Goal: Check status: Check status

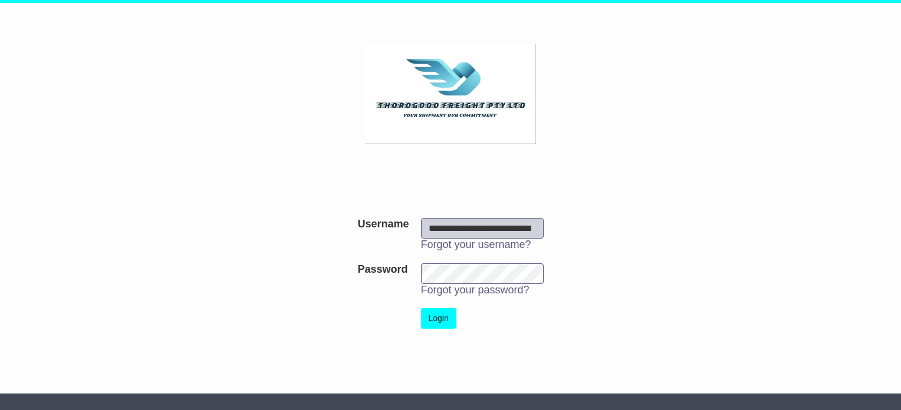
scroll to position [0, 15]
type input "**********"
click at [443, 318] on button "Login" at bounding box center [438, 318] width 35 height 21
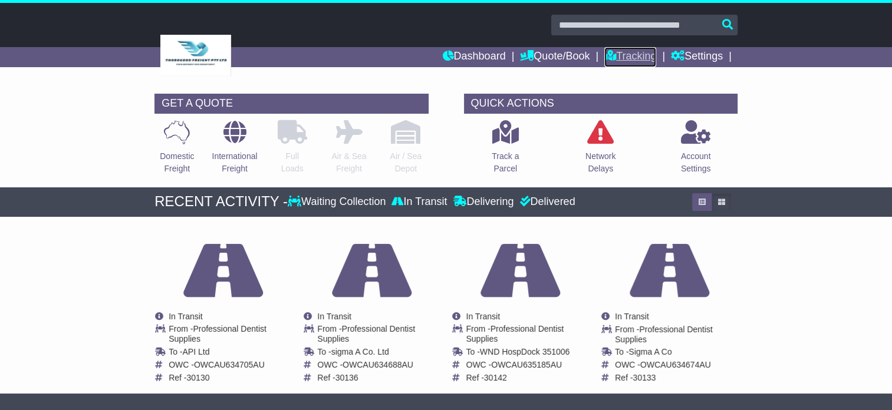
click at [637, 55] on link "Tracking" at bounding box center [630, 57] width 52 height 20
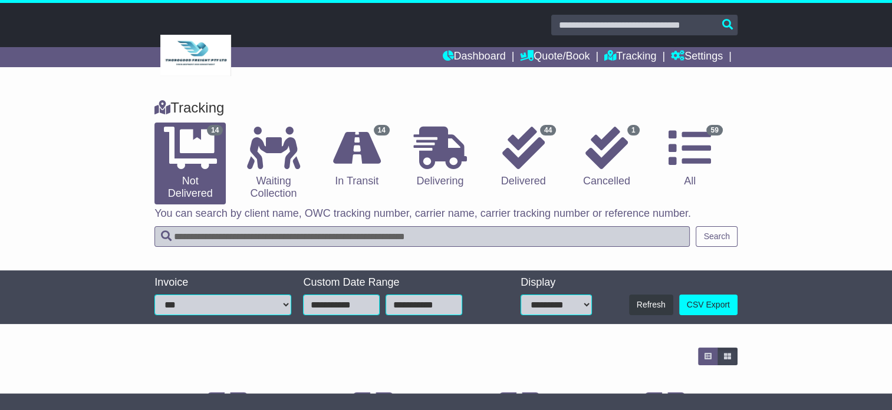
click at [688, 24] on input "text" at bounding box center [644, 25] width 186 height 21
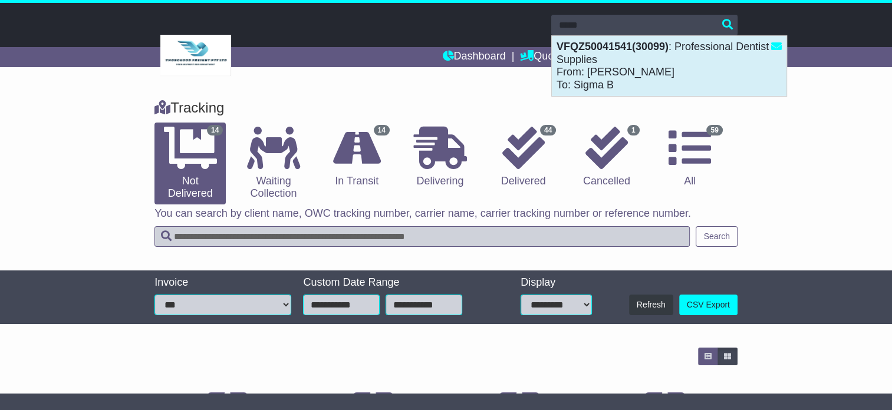
click at [656, 67] on div "VFQZ50041541(30099) : Professional Dentist Supplies From: Debbie Petrie To: Sig…" at bounding box center [669, 66] width 235 height 60
type input "**********"
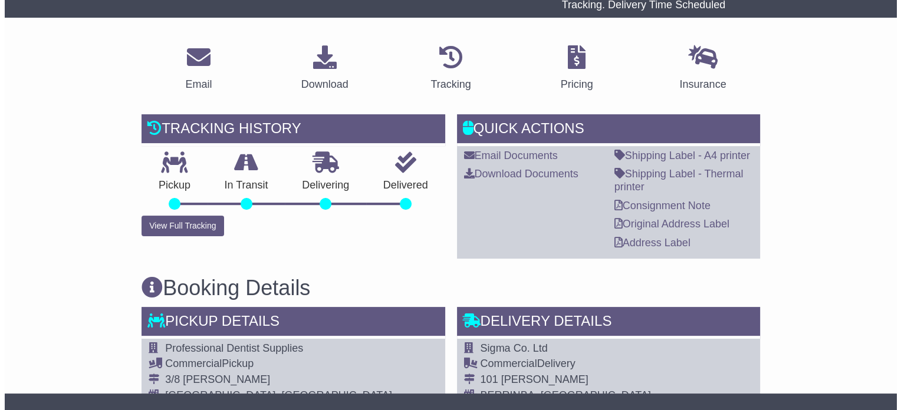
scroll to position [236, 0]
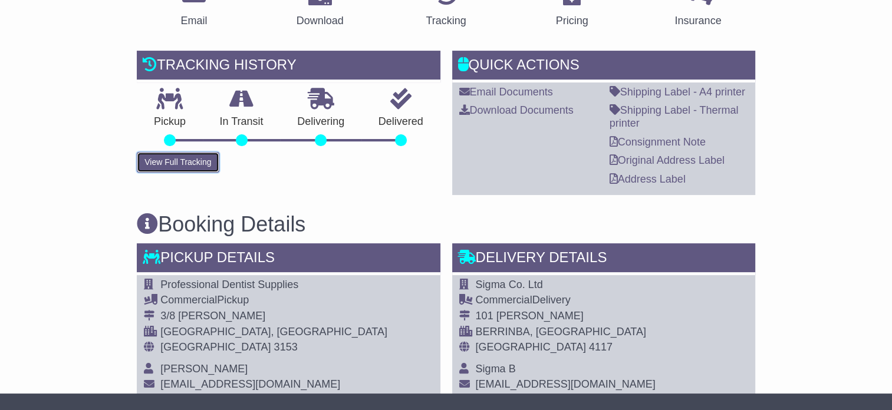
click at [177, 161] on button "View Full Tracking" at bounding box center [178, 162] width 82 height 21
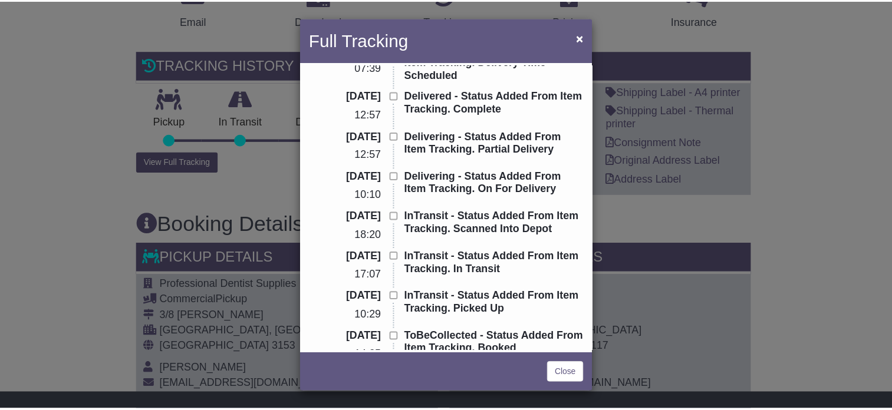
scroll to position [0, 0]
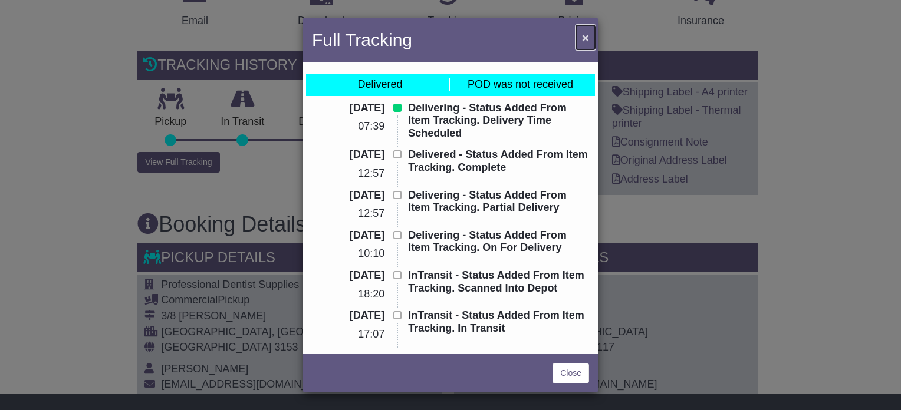
click at [586, 39] on span "×" at bounding box center [585, 38] width 7 height 14
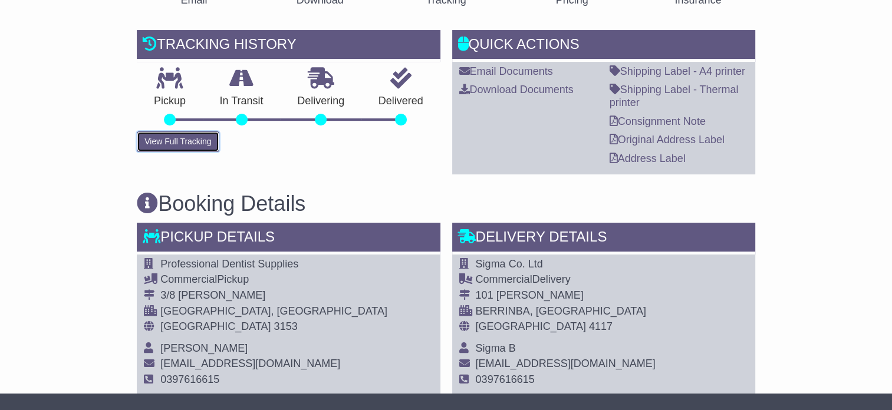
scroll to position [236, 0]
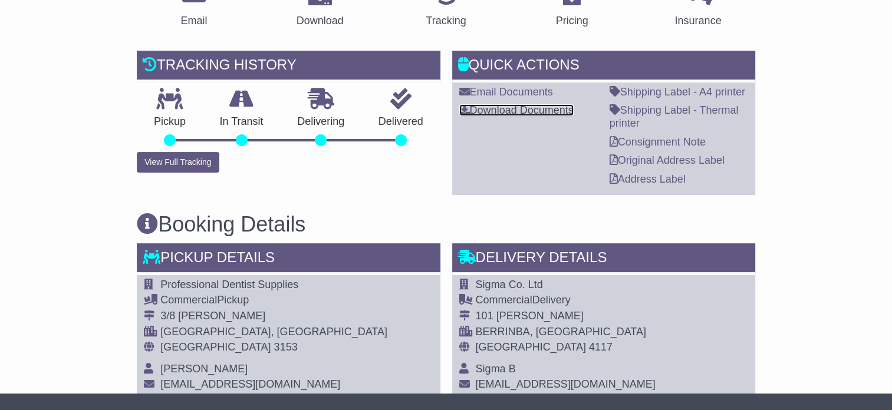
click at [507, 109] on link "Download Documents" at bounding box center [516, 110] width 114 height 12
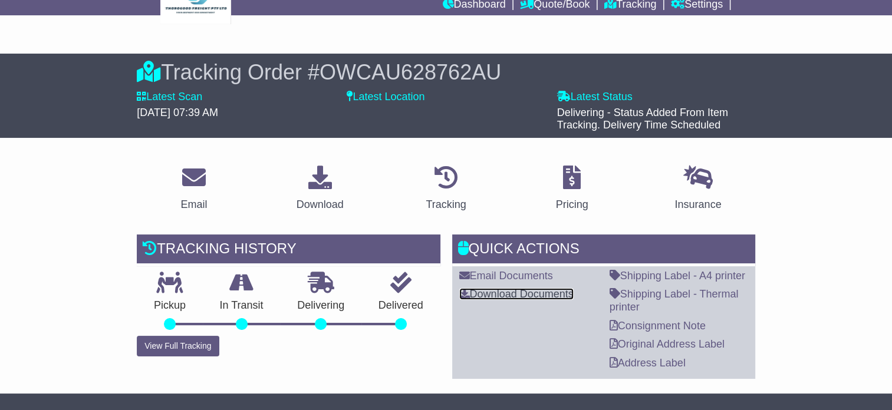
scroll to position [0, 0]
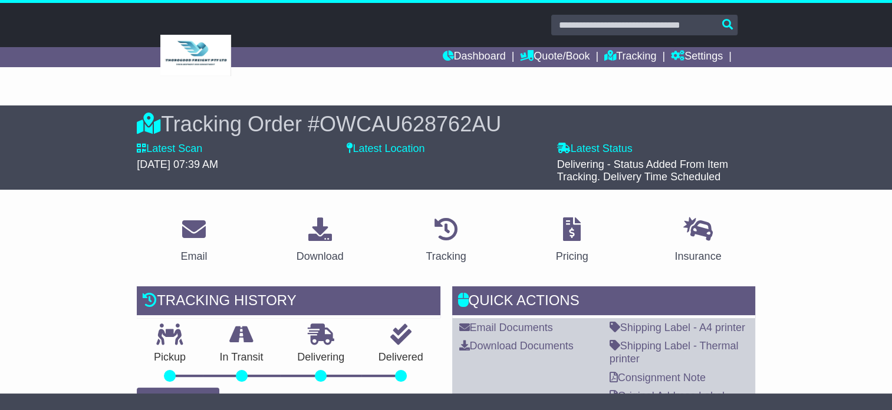
click at [631, 23] on input "text" at bounding box center [644, 25] width 186 height 21
click at [630, 29] on input "text" at bounding box center [644, 25] width 186 height 21
click at [722, 19] on input "text" at bounding box center [644, 25] width 186 height 21
click at [626, 51] on link "Tracking" at bounding box center [630, 57] width 52 height 20
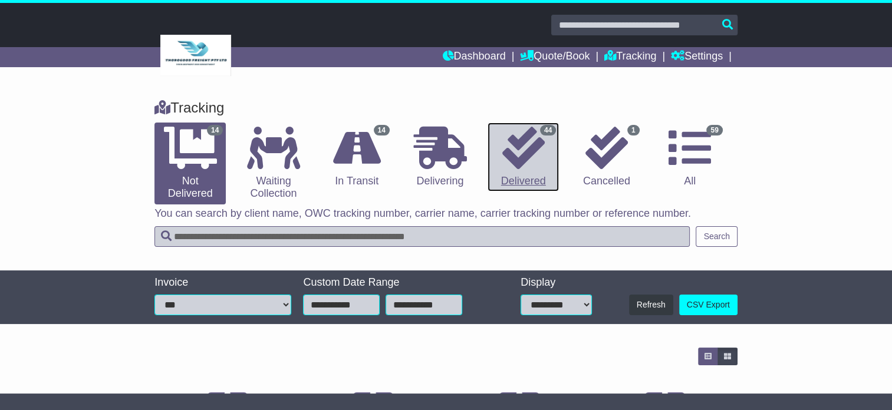
click at [521, 167] on icon at bounding box center [523, 148] width 42 height 42
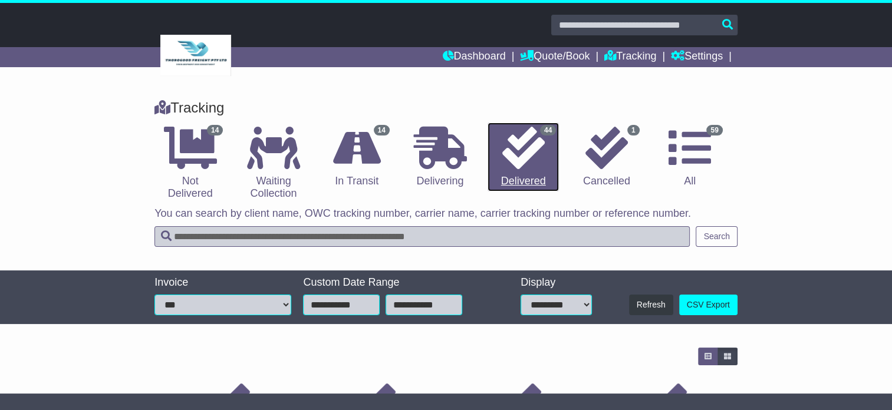
click at [524, 180] on link "44 Delivered" at bounding box center [523, 158] width 71 height 70
click at [515, 233] on input "text" at bounding box center [421, 236] width 535 height 21
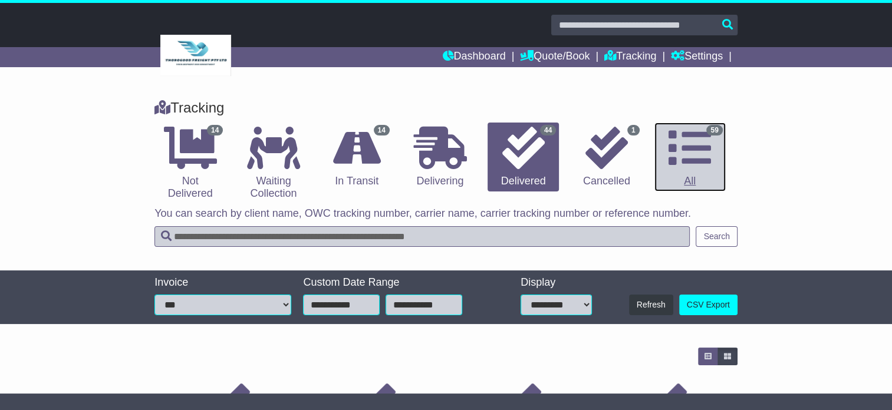
click at [689, 182] on link "59 All" at bounding box center [689, 158] width 71 height 70
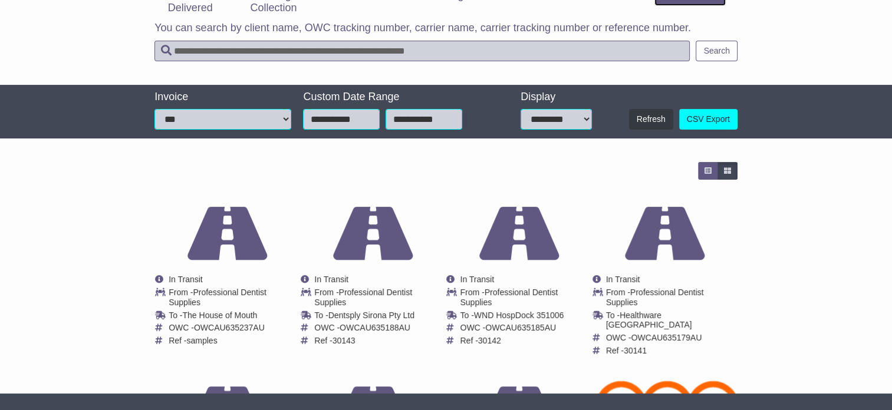
scroll to position [393, 0]
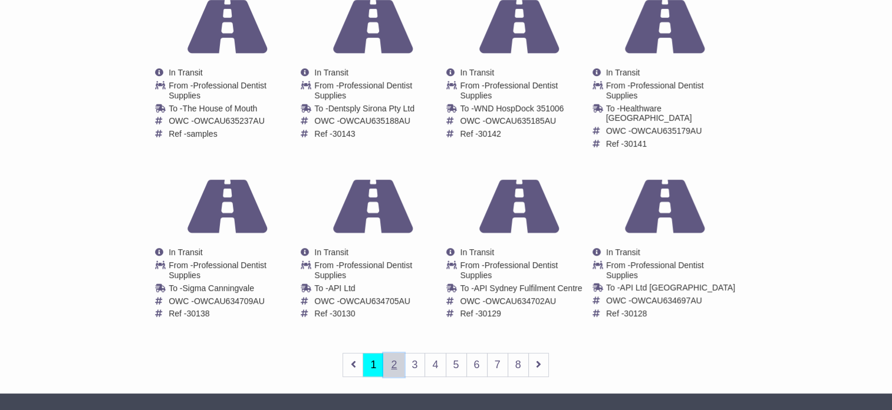
click at [394, 354] on link "2" at bounding box center [393, 365] width 21 height 24
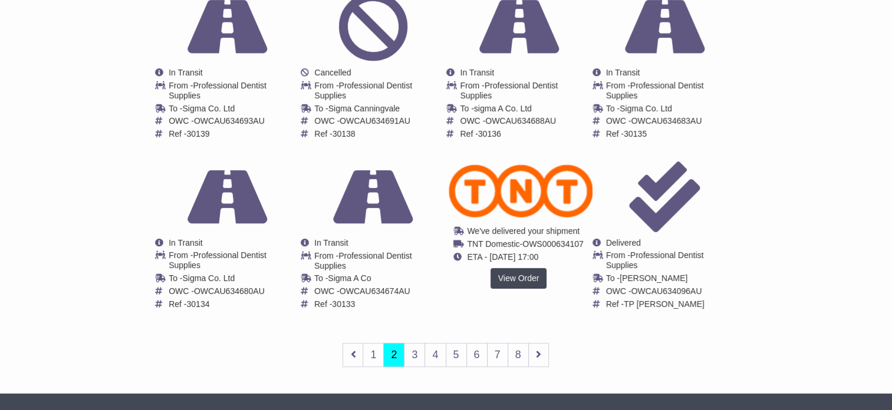
click at [507, 257] on span "ETA - 15 Aug 2025 17:00" at bounding box center [503, 256] width 71 height 9
click at [512, 276] on link "View Order" at bounding box center [519, 278] width 57 height 21
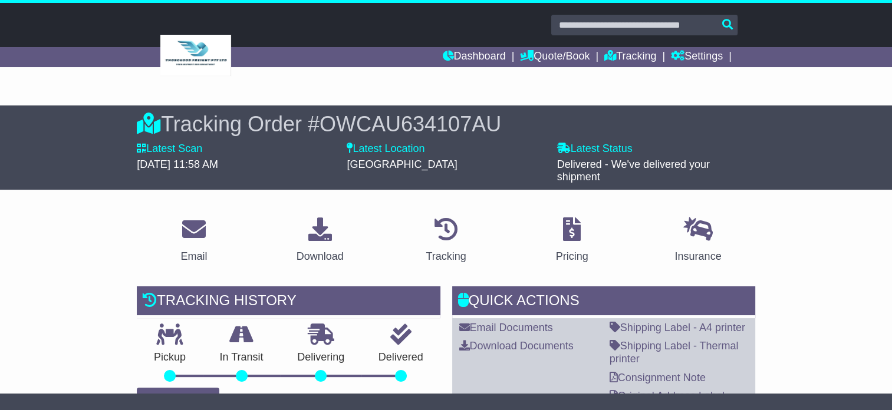
scroll to position [177, 0]
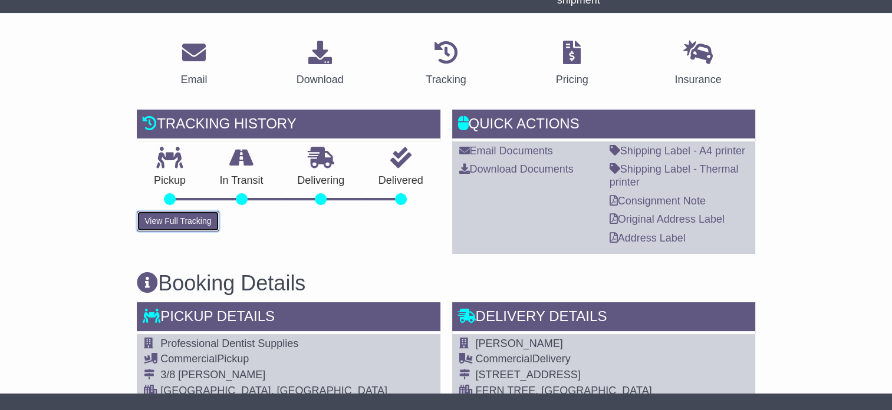
click at [179, 212] on button "View Full Tracking" at bounding box center [178, 221] width 82 height 21
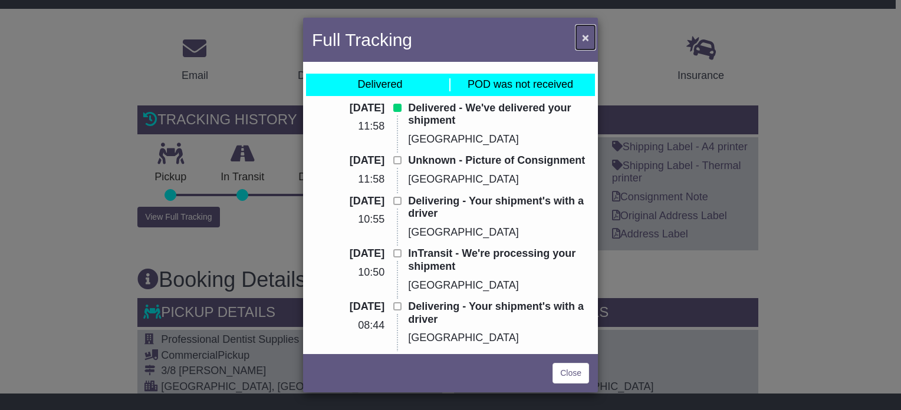
click at [587, 37] on span "×" at bounding box center [585, 38] width 7 height 14
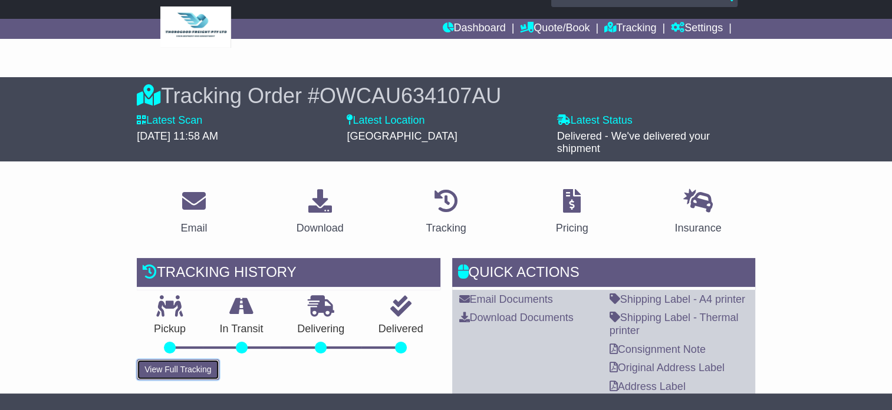
scroll to position [0, 0]
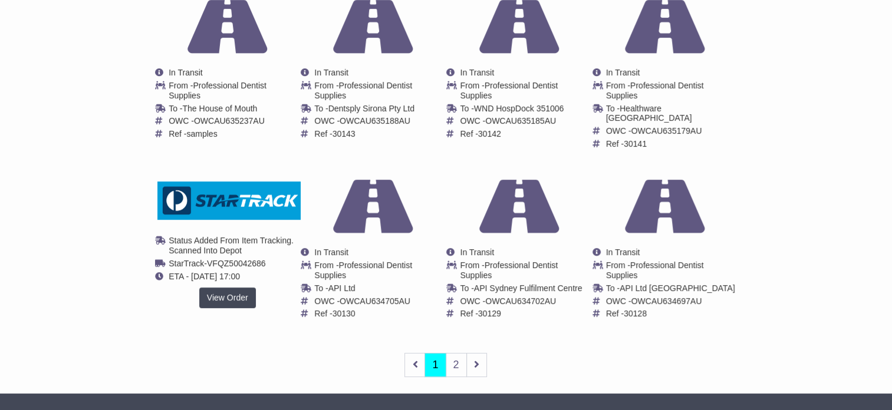
click at [223, 238] on span "Status Added From Item Tracking. Scanned Into Depot" at bounding box center [231, 245] width 125 height 19
click at [221, 203] on img at bounding box center [229, 201] width 144 height 39
click at [239, 288] on link "View Order" at bounding box center [227, 298] width 57 height 21
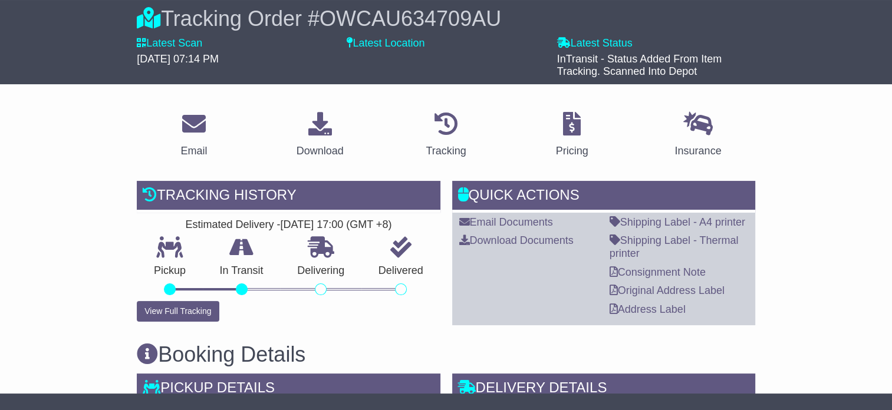
scroll to position [177, 0]
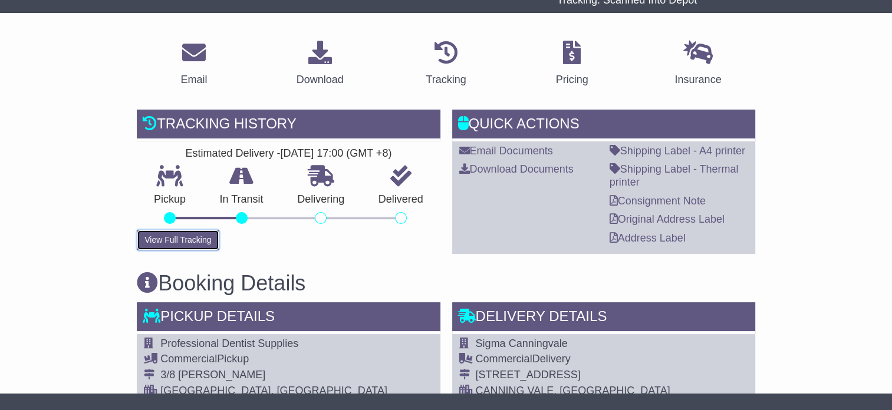
click at [191, 238] on button "View Full Tracking" at bounding box center [178, 240] width 82 height 21
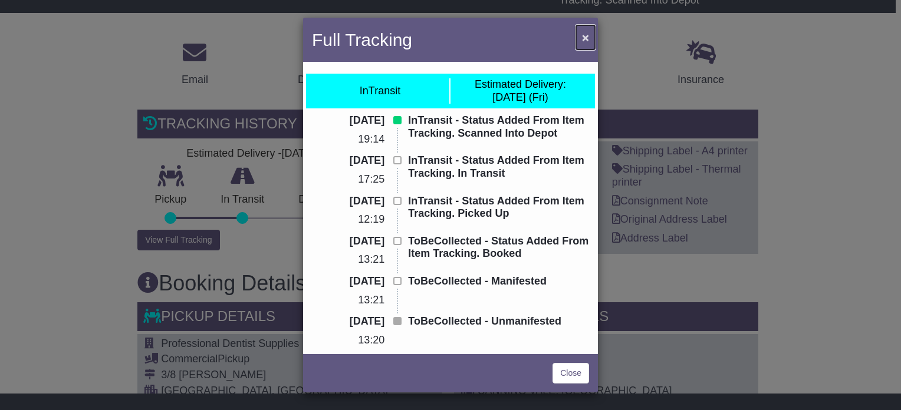
click at [585, 32] on span "×" at bounding box center [585, 38] width 7 height 14
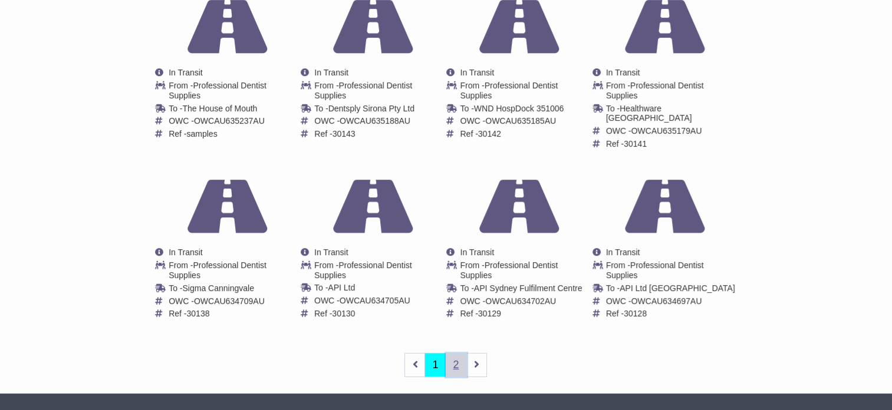
click at [452, 354] on link "2" at bounding box center [456, 365] width 21 height 24
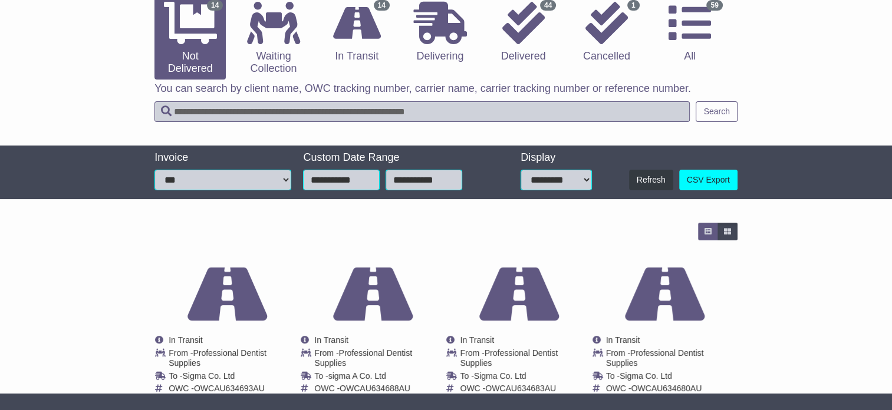
scroll to position [98, 0]
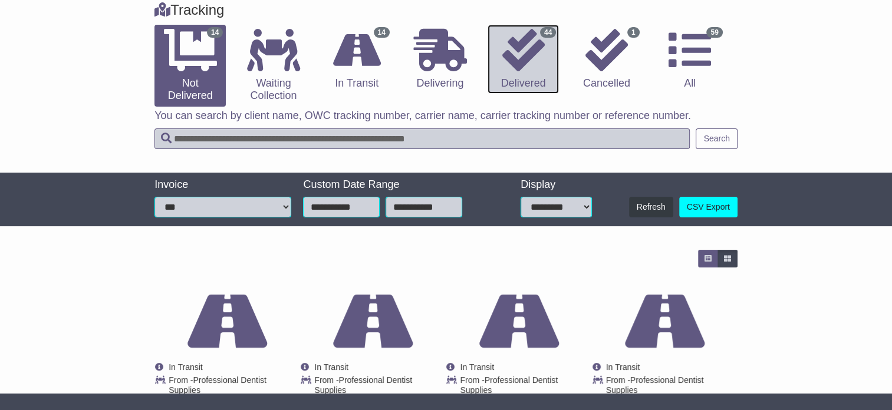
click at [502, 59] on icon at bounding box center [523, 50] width 42 height 42
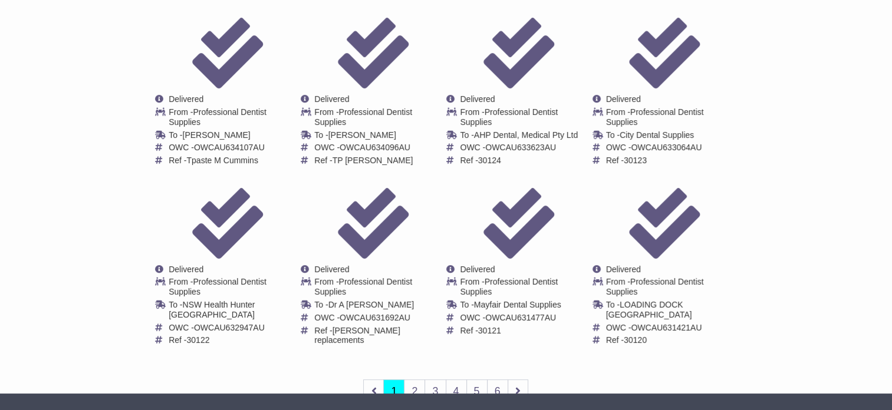
scroll to position [393, 0]
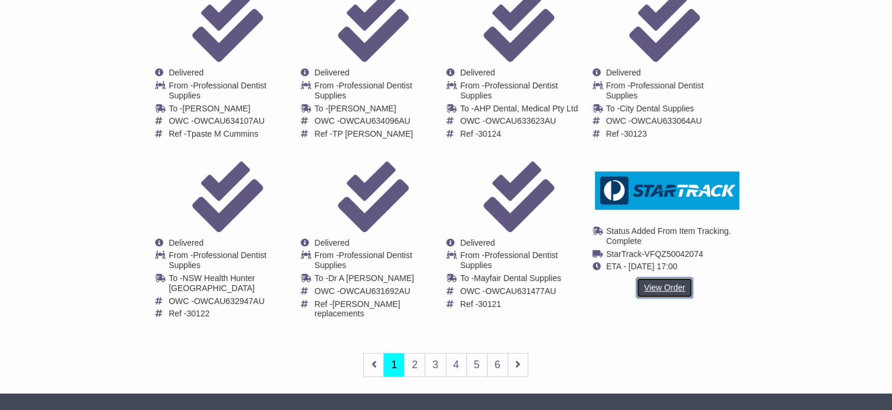
click at [673, 289] on link "View Order" at bounding box center [664, 288] width 57 height 21
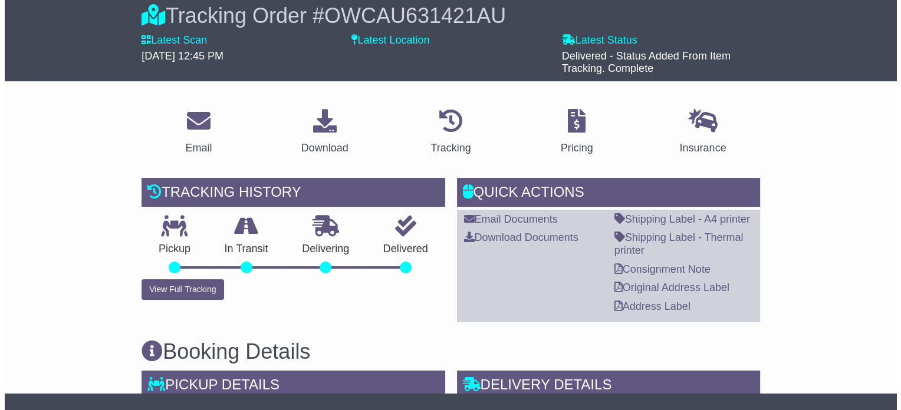
scroll to position [177, 0]
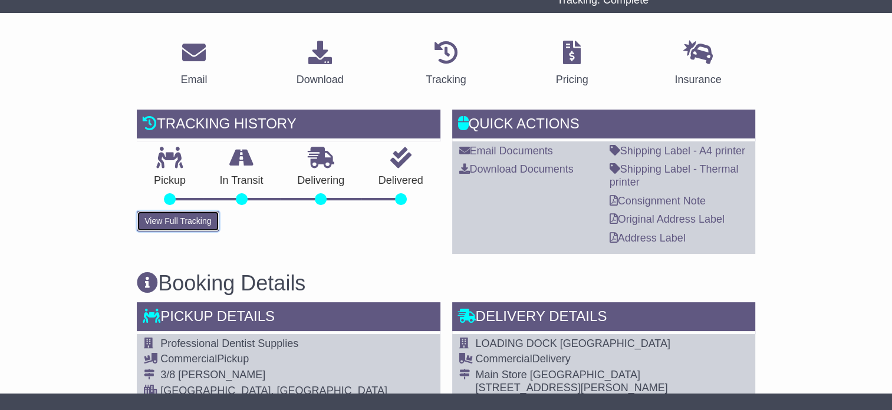
click at [175, 223] on button "View Full Tracking" at bounding box center [178, 221] width 82 height 21
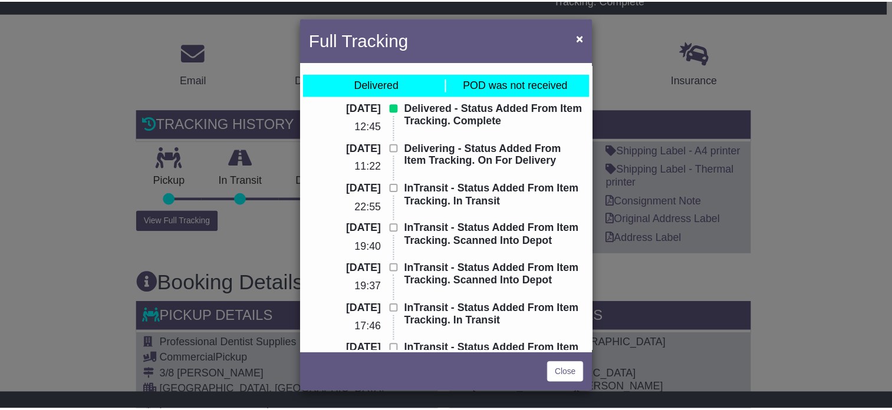
scroll to position [160, 0]
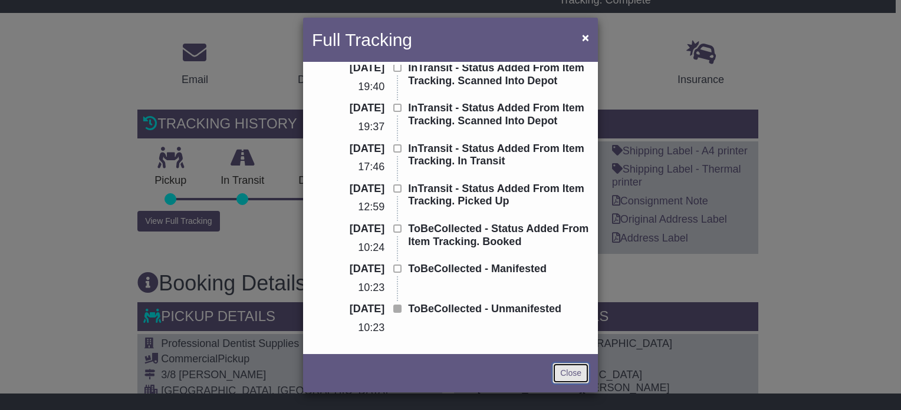
click at [576, 374] on link "Close" at bounding box center [570, 373] width 37 height 21
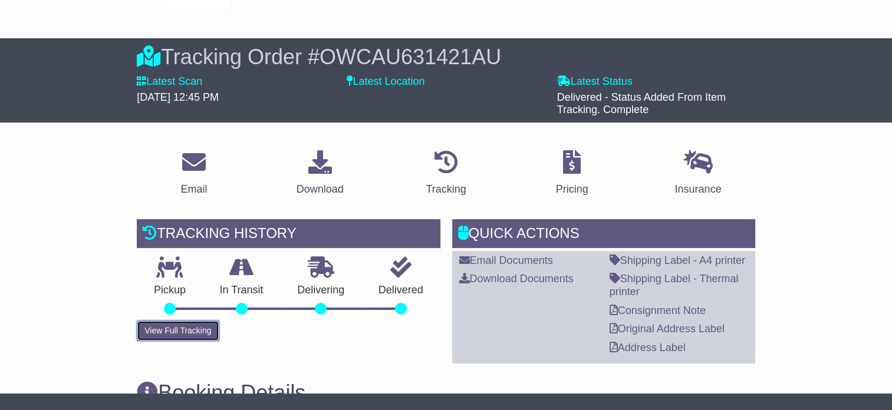
scroll to position [0, 0]
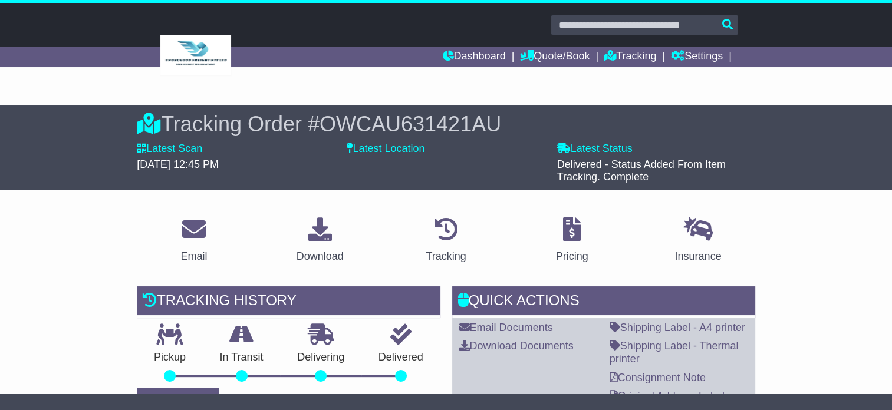
click at [663, 24] on input "text" at bounding box center [644, 25] width 186 height 21
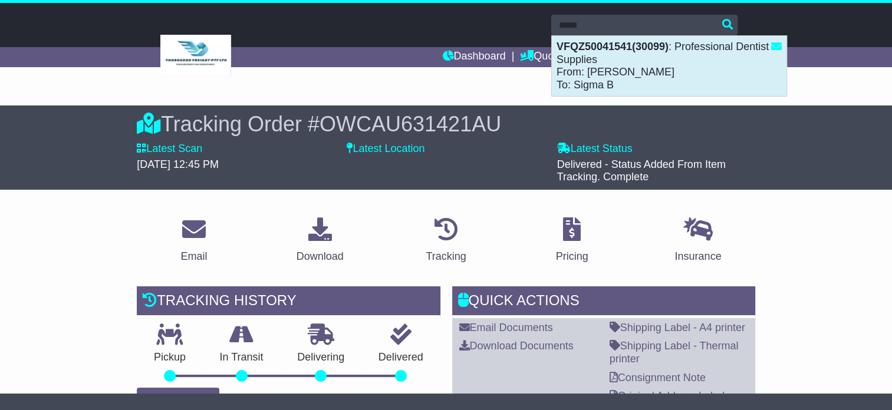
click at [631, 65] on div "VFQZ50041541(30099) : Professional Dentist Supplies From: Debbie Petrie To: Sig…" at bounding box center [669, 66] width 235 height 60
type input "**********"
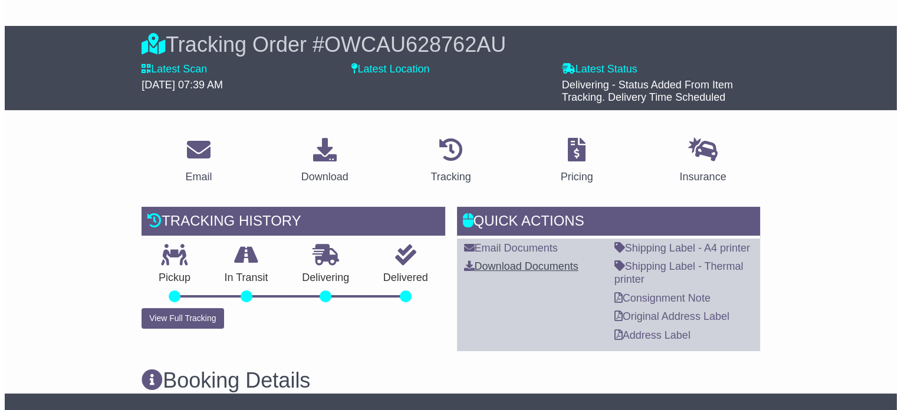
scroll to position [236, 0]
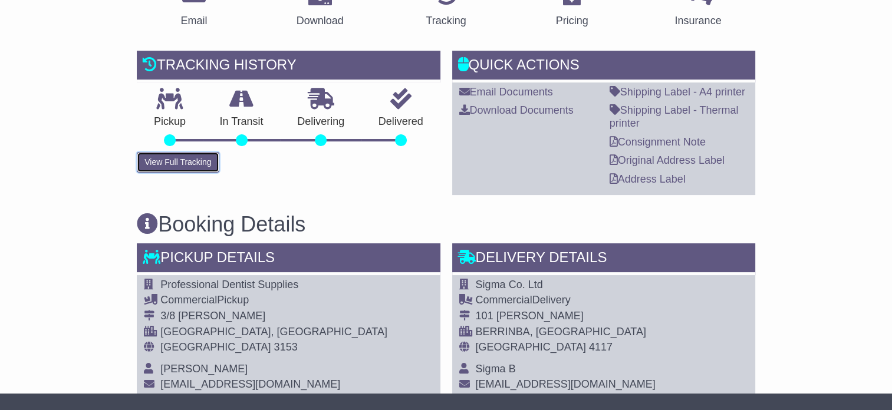
click at [195, 163] on button "View Full Tracking" at bounding box center [178, 162] width 82 height 21
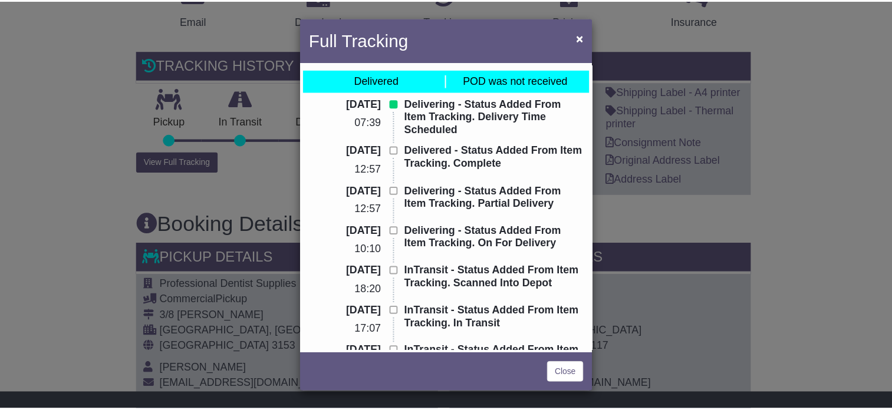
scroll to position [0, 0]
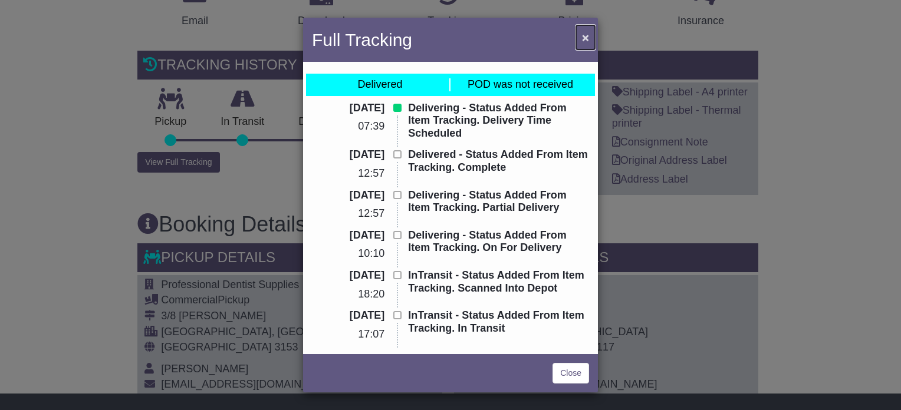
click at [585, 32] on span "×" at bounding box center [585, 38] width 7 height 14
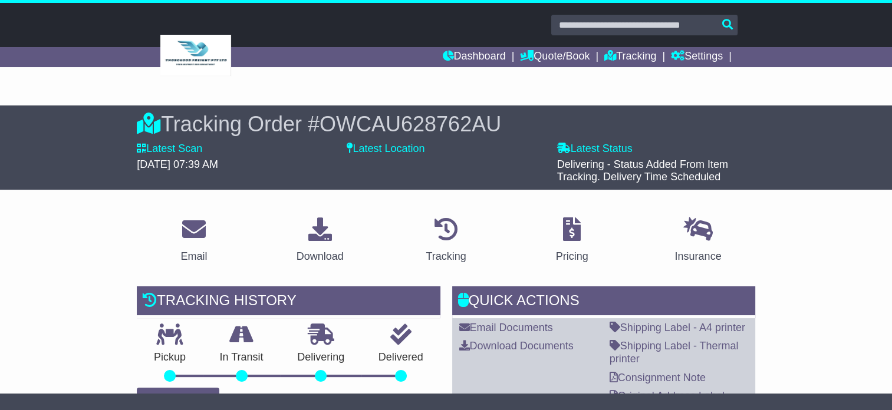
click at [384, 150] on label "Latest Location" at bounding box center [386, 149] width 78 height 13
click at [325, 239] on icon at bounding box center [320, 230] width 24 height 24
click at [566, 22] on input "text" at bounding box center [644, 25] width 186 height 21
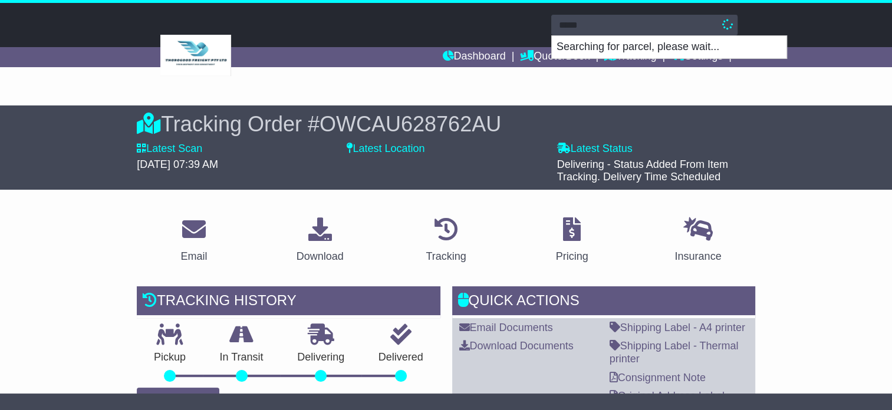
type input "*****"
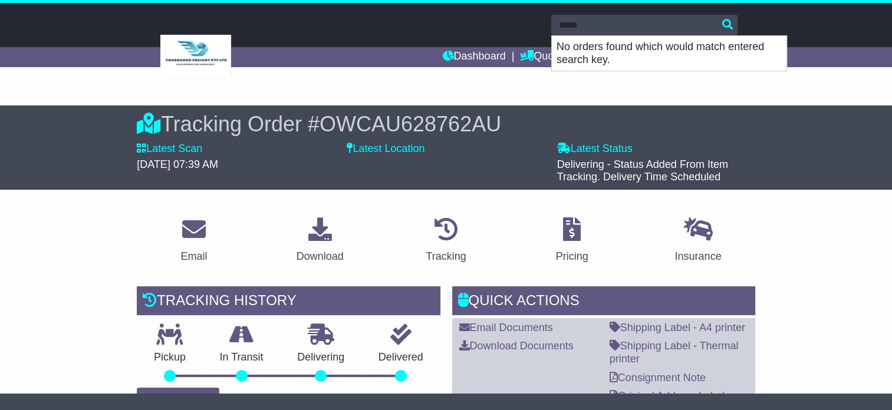
click at [593, 25] on input "*****" at bounding box center [644, 25] width 186 height 21
click at [725, 24] on input "*****" at bounding box center [644, 25] width 186 height 21
click at [487, 57] on link "Dashboard" at bounding box center [473, 57] width 63 height 20
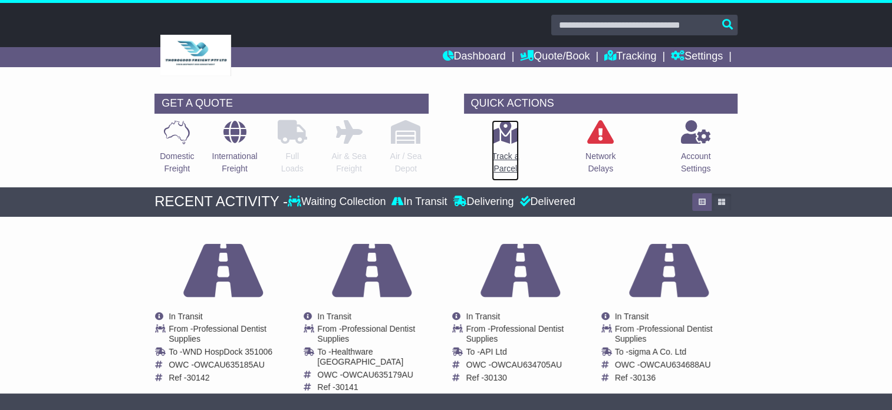
click at [504, 162] on p "Track a Parcel" at bounding box center [505, 162] width 27 height 25
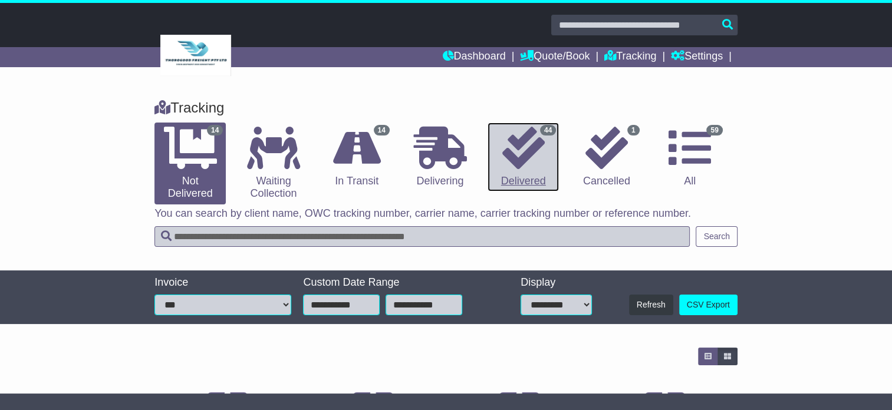
click at [529, 176] on link "44 Delivered" at bounding box center [523, 158] width 71 height 70
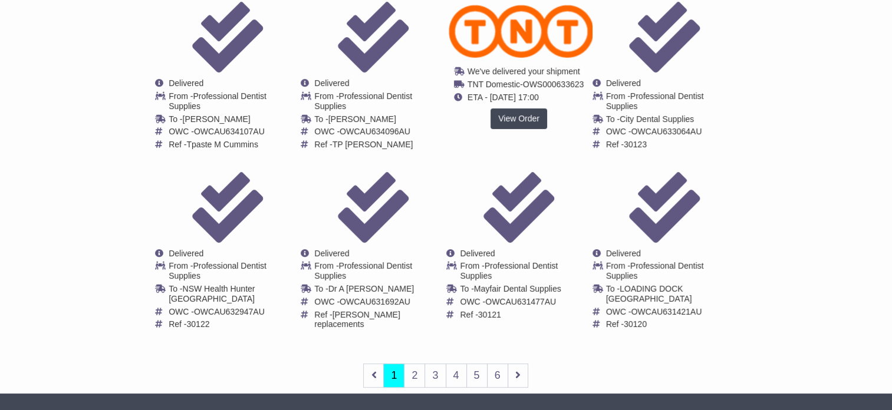
scroll to position [403, 0]
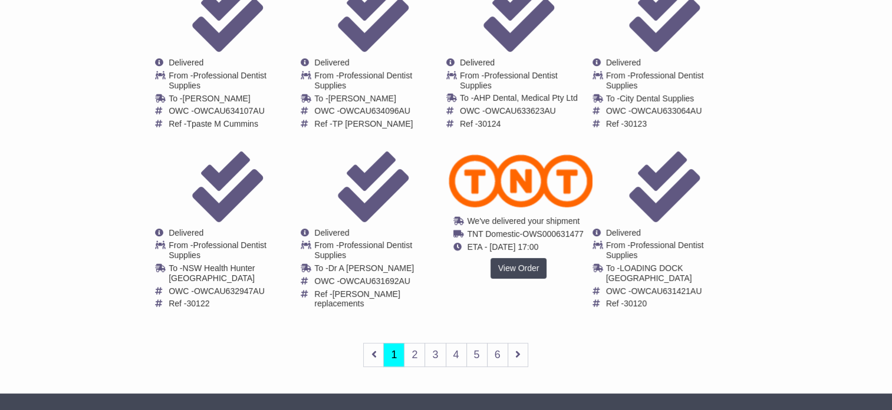
click at [519, 255] on div "We've delivered your shipment Waiting Collection In Transit Delivered TNT Domes…" at bounding box center [518, 215] width 144 height 127
click at [519, 268] on link "View Order" at bounding box center [519, 268] width 57 height 21
